Goal: Information Seeking & Learning: Learn about a topic

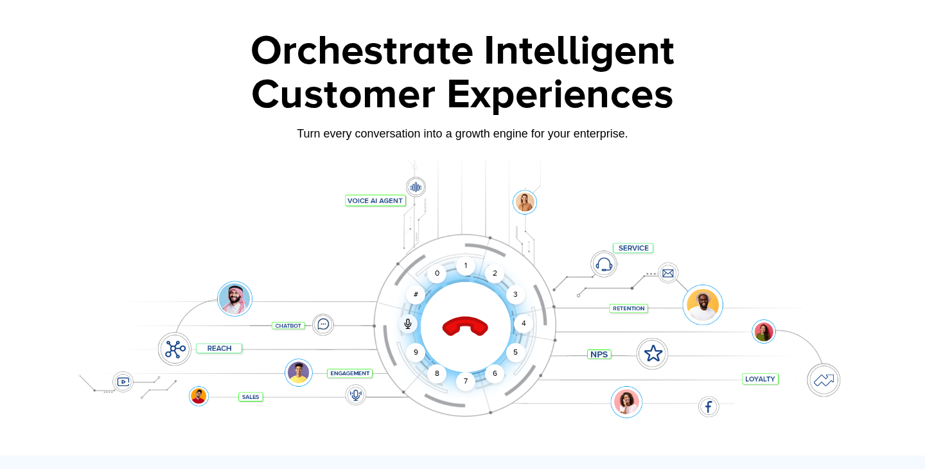
scroll to position [69, 0]
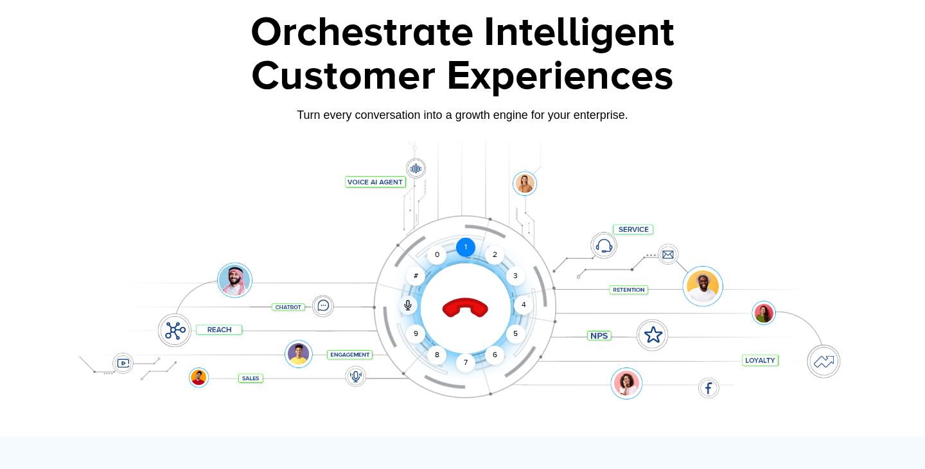
click at [459, 252] on div "1" at bounding box center [465, 247] width 19 height 19
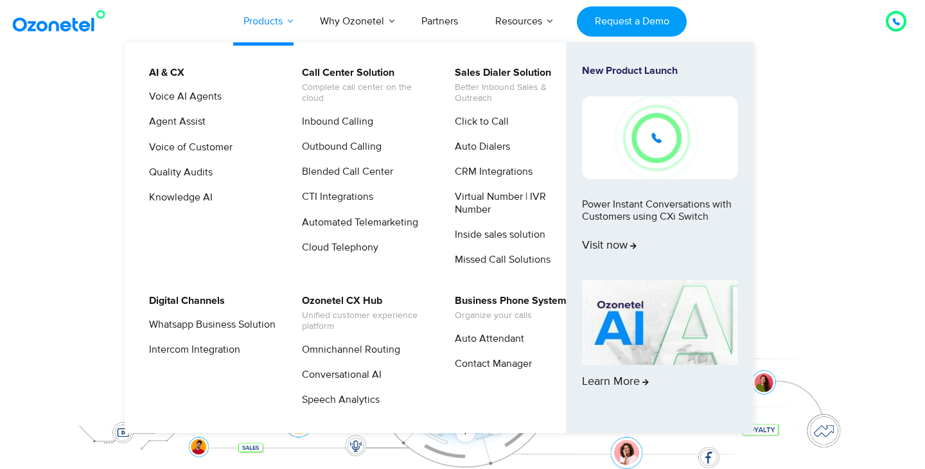
scroll to position [0, 0]
click at [262, 24] on link "Products" at bounding box center [263, 21] width 76 height 42
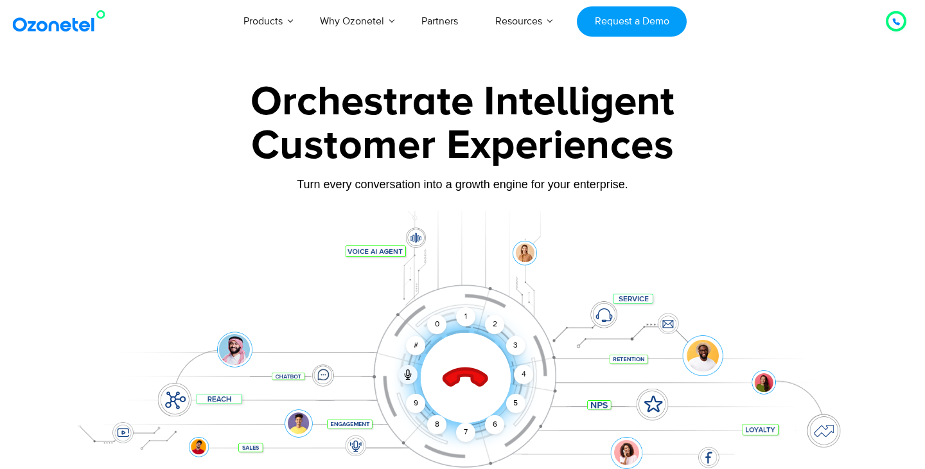
click at [466, 360] on icon at bounding box center [466, 378] width 55 height 55
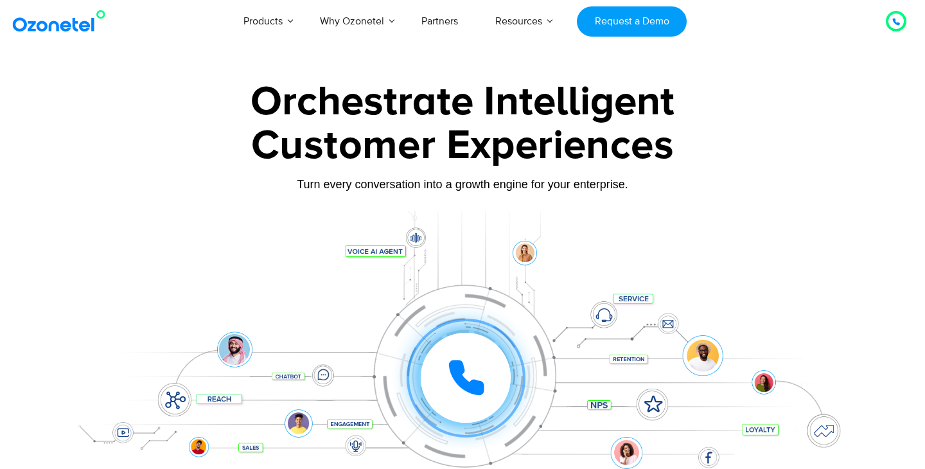
click at [410, 240] on div at bounding box center [462, 358] width 803 height 295
click at [382, 247] on div "Click to experience it! Call ended 1 2 3 4 5 6 7 8 9 # 0" at bounding box center [462, 352] width 803 height 218
click at [899, 14] on div at bounding box center [896, 20] width 8 height 15
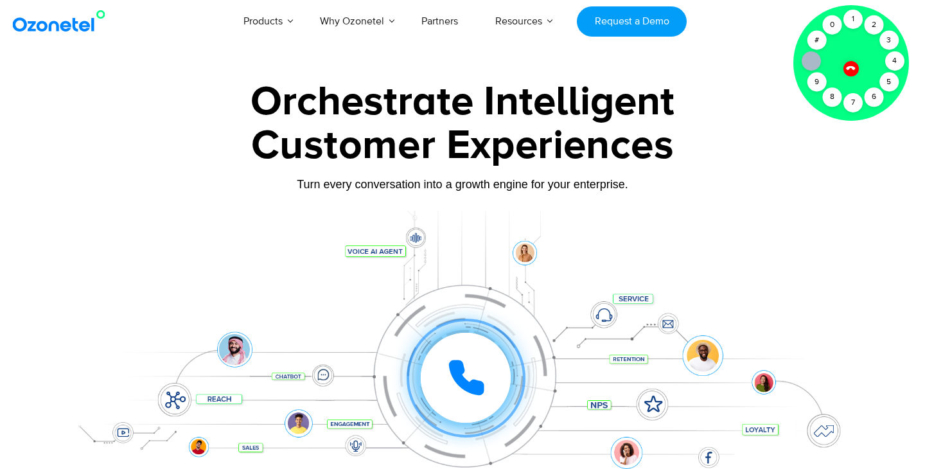
click at [849, 70] on icon at bounding box center [850, 67] width 11 height 11
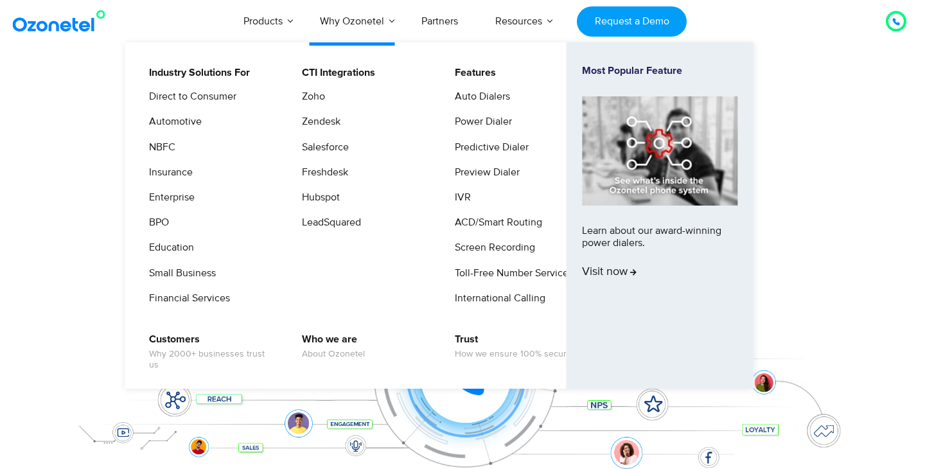
click at [348, 28] on link "Why Ozonetel" at bounding box center [351, 21] width 101 height 42
